Goal: Information Seeking & Learning: Understand process/instructions

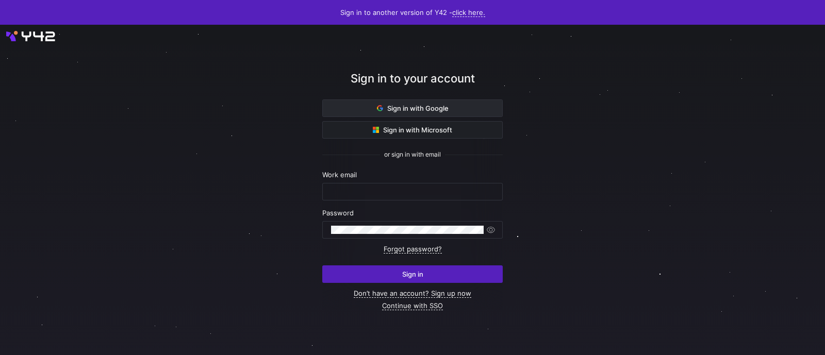
click at [404, 109] on span "Sign in with Google" at bounding box center [413, 108] width 72 height 8
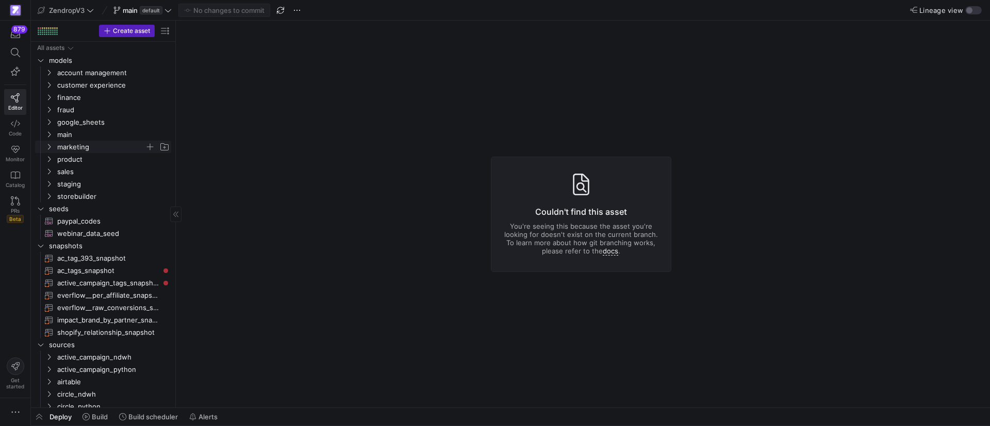
click at [47, 148] on icon "Press SPACE to select this row." at bounding box center [48, 147] width 7 height 6
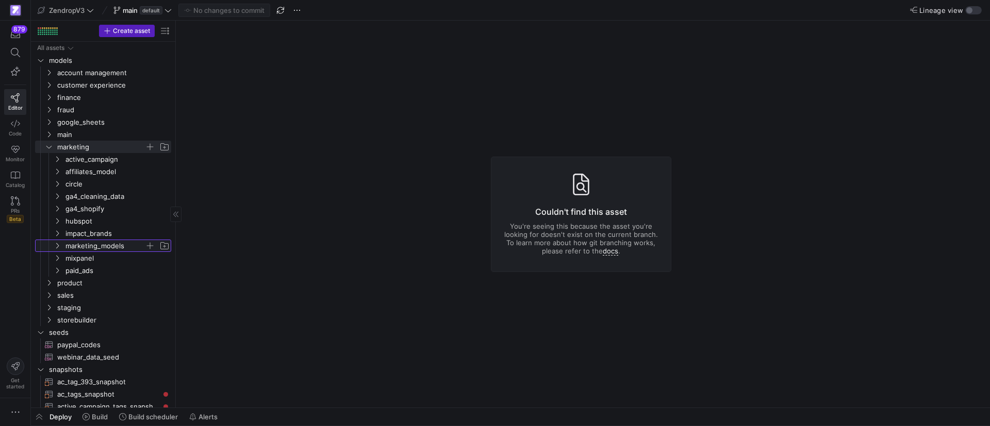
click at [56, 246] on icon "Press SPACE to select this row." at bounding box center [57, 246] width 7 height 6
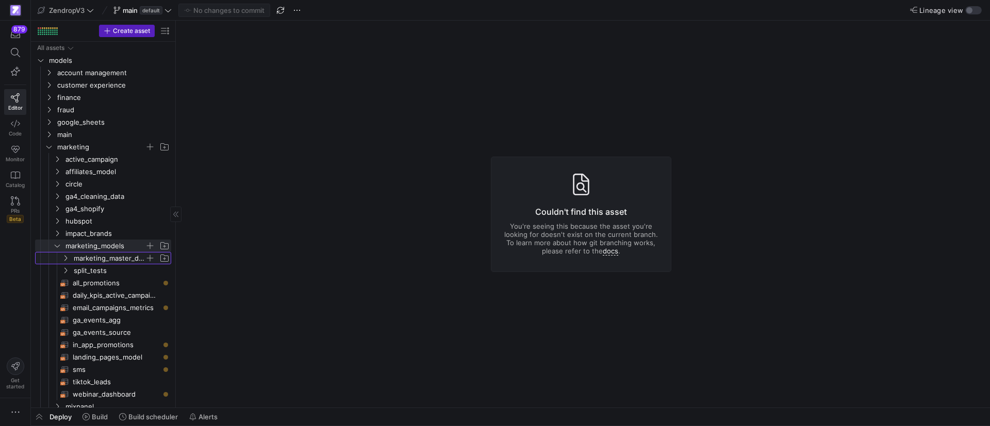
click at [72, 259] on span "marketing_master_dashboard" at bounding box center [115, 258] width 110 height 11
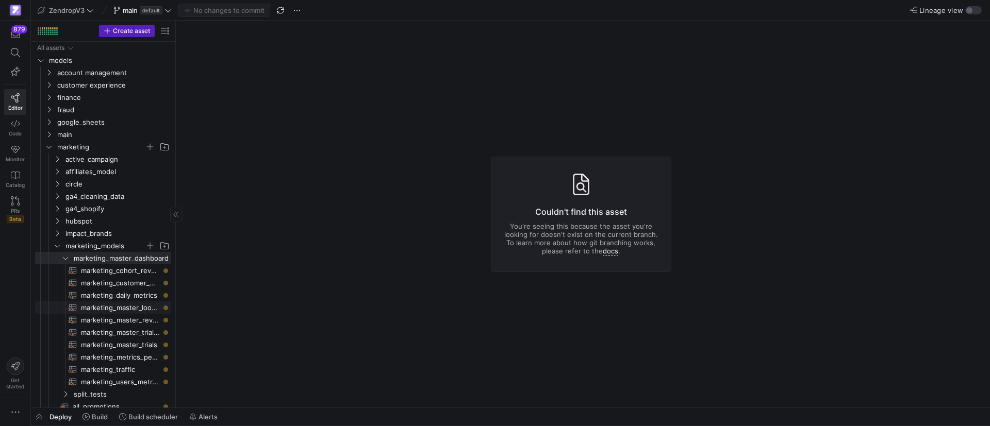
click at [127, 308] on span "marketing_master_lookup​​​​​​​​​​" at bounding box center [120, 308] width 78 height 12
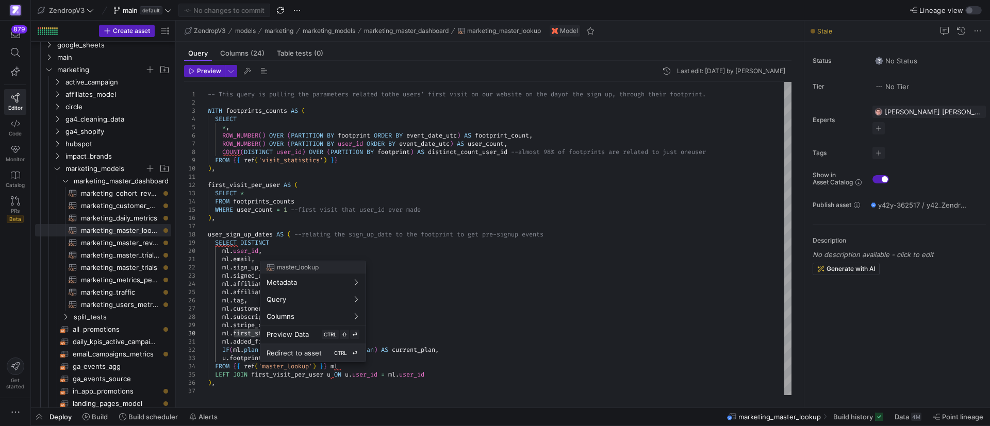
click at [293, 344] on button "Redirect to asset CTRL ⏎" at bounding box center [312, 353] width 105 height 18
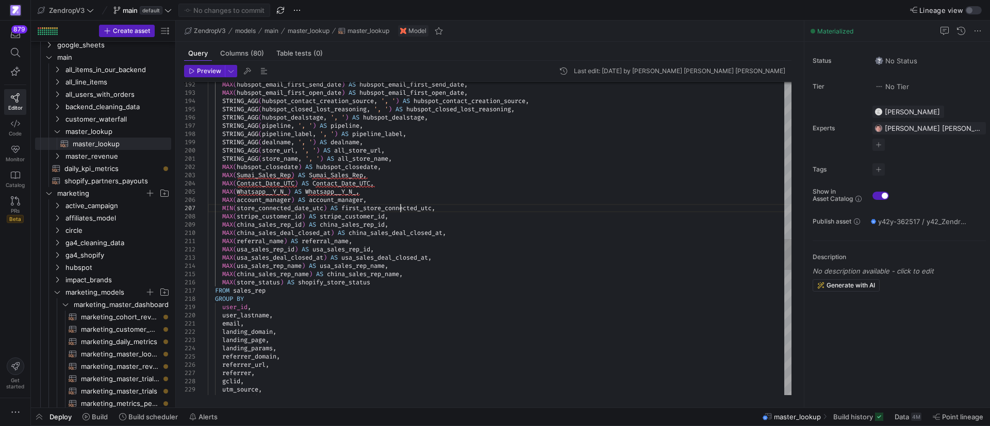
scroll to position [0, 1]
click at [400, 210] on div "MAX ( hubspot_email_first_send_date ) AS hubspot_email_first_send_date , MAX ( …" at bounding box center [500, 77] width 584 height 3160
click at [271, 209] on div "MAX ( hubspot_email_first_send_date ) AS hubspot_email_first_send_date , MAX ( …" at bounding box center [500, 77] width 584 height 3160
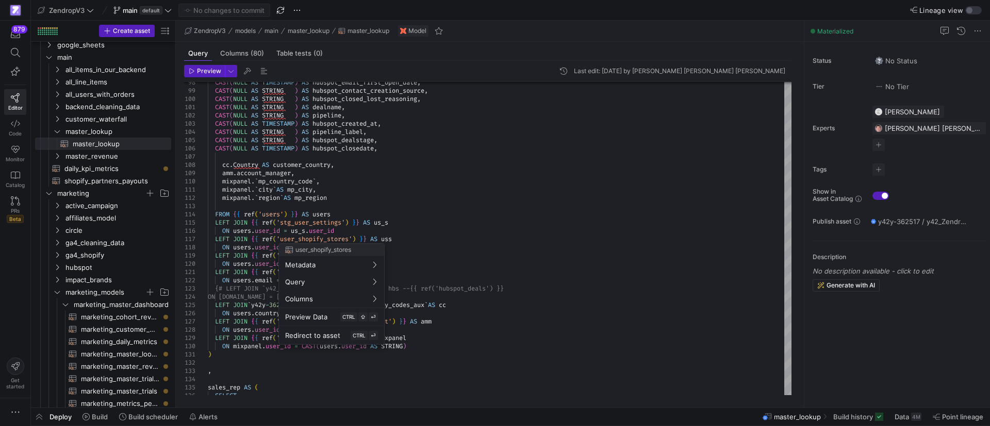
drag, startPoint x: 788, startPoint y: 154, endPoint x: 788, endPoint y: 191, distance: 36.6
click at [788, 184] on div at bounding box center [495, 213] width 990 height 426
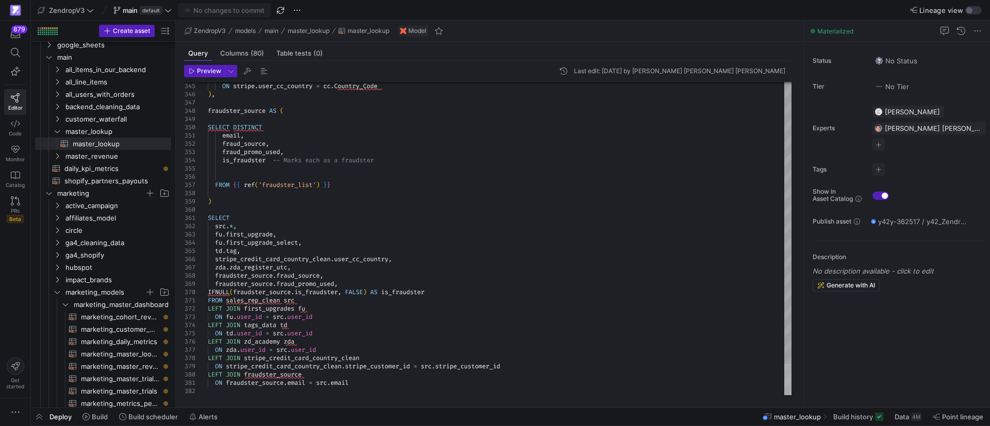
click at [784, 355] on div at bounding box center [787, 238] width 7 height 313
click at [824, 62] on span "Pull" at bounding box center [960, 59] width 11 height 8
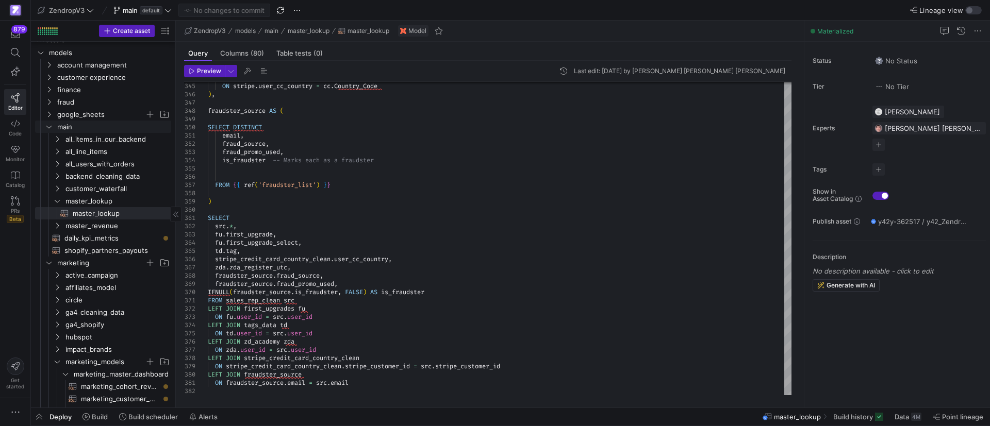
scroll to position [0, 0]
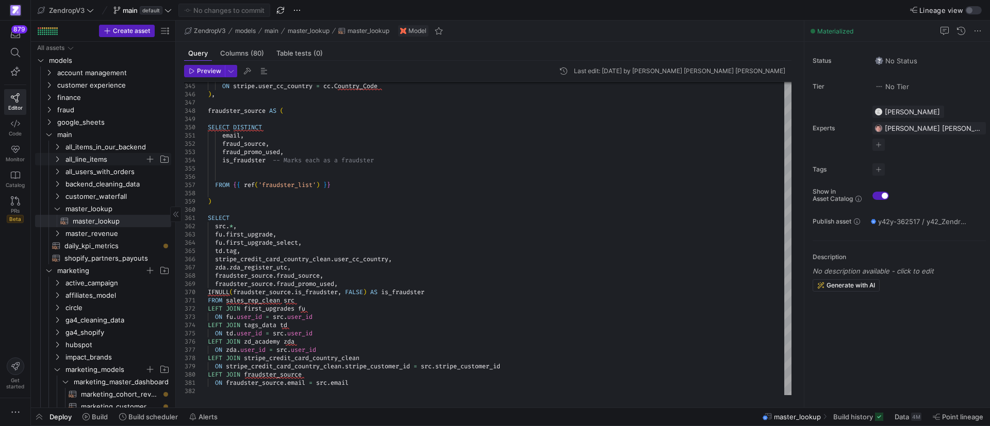
click at [54, 163] on y42-icon "Press SPACE to select this row." at bounding box center [57, 159] width 8 height 8
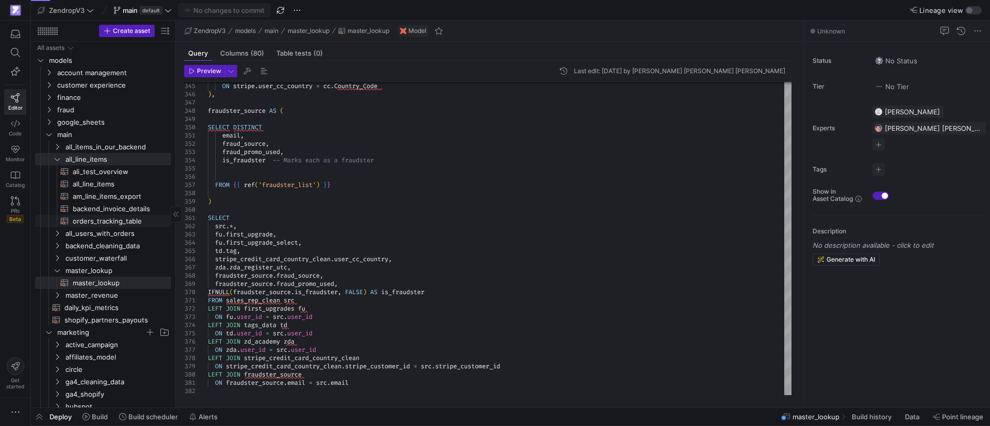
click at [93, 216] on span "orders_tracking_table​​​​​​​​​​" at bounding box center [116, 222] width 87 height 12
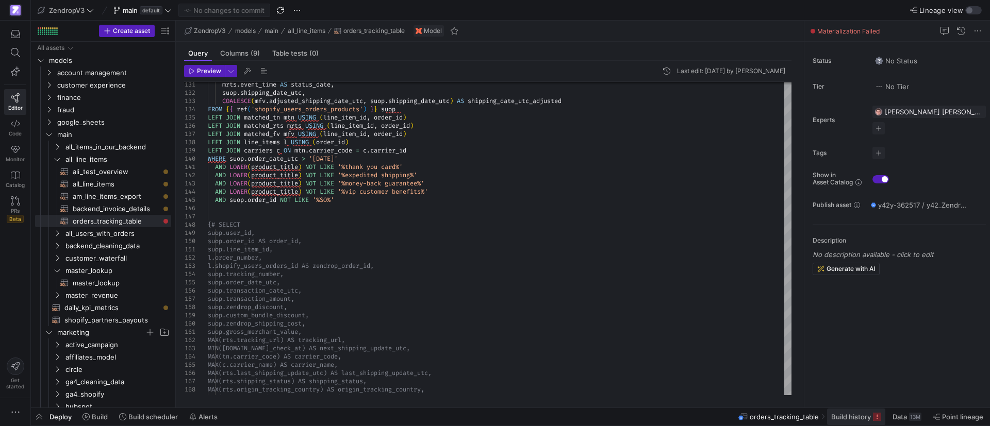
click at [824, 355] on span "Build history" at bounding box center [851, 417] width 40 height 8
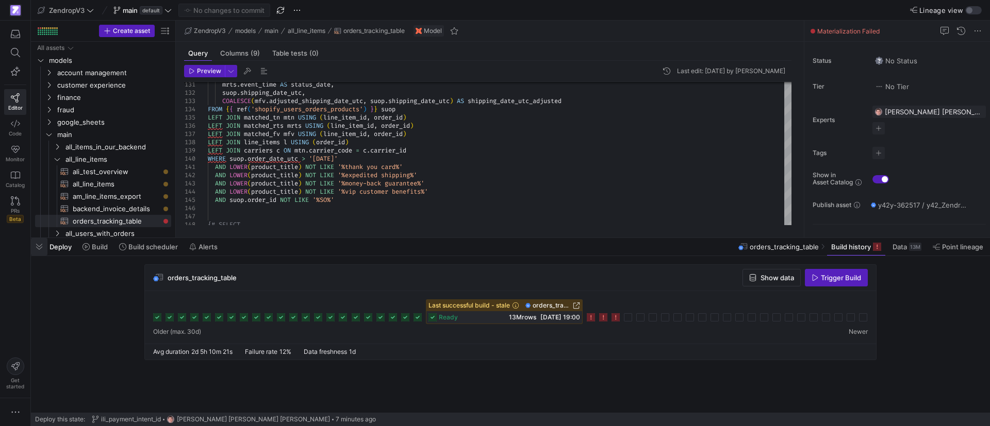
click at [42, 244] on span "button" at bounding box center [39, 247] width 16 height 18
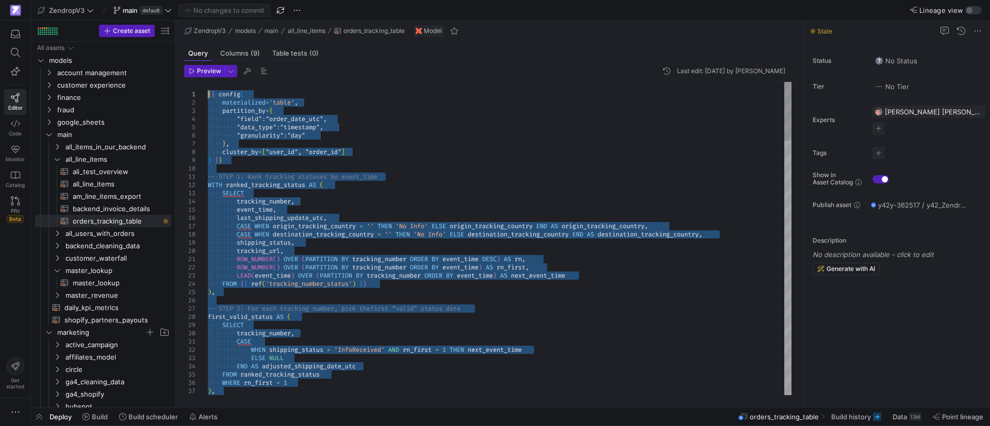
drag, startPoint x: 369, startPoint y: 241, endPoint x: 206, endPoint y: 95, distance: 218.7
type textarea "ROW_NUMBER() OVER (PARTITION BY tracking_number ORDER BY event_time DESC) AS rn…"
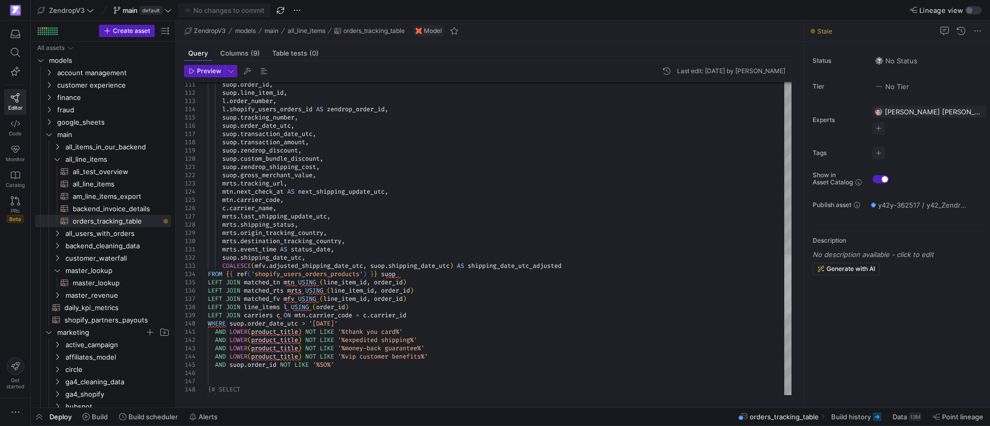
click at [784, 282] on div at bounding box center [787, 284] width 7 height 59
